Goal: Browse casually

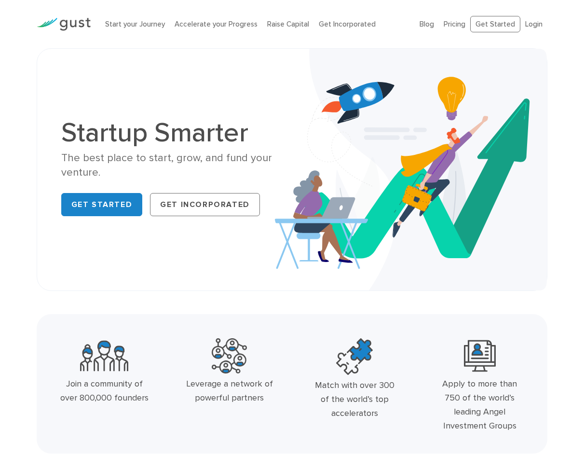
click at [539, 141] on img at bounding box center [411, 170] width 272 height 242
click at [68, 20] on img at bounding box center [64, 24] width 54 height 13
click at [503, 139] on img at bounding box center [411, 170] width 272 height 242
